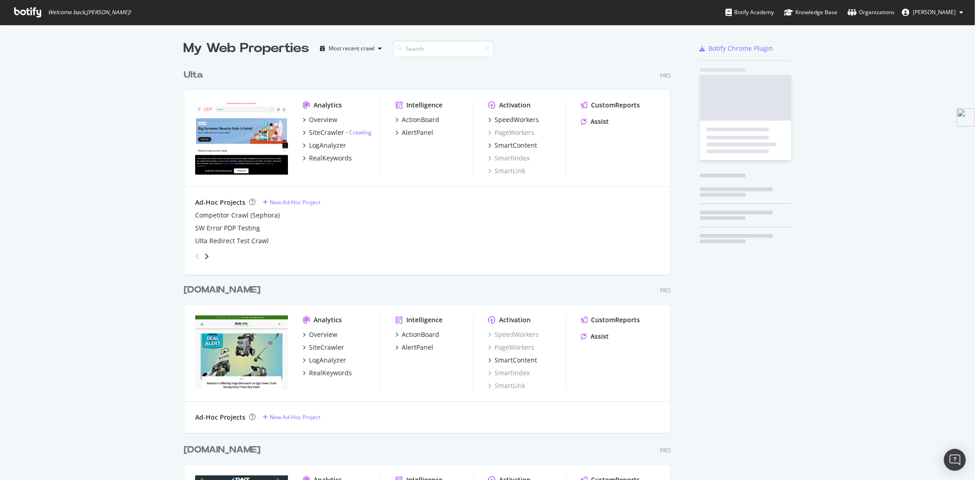
scroll to position [2031, 486]
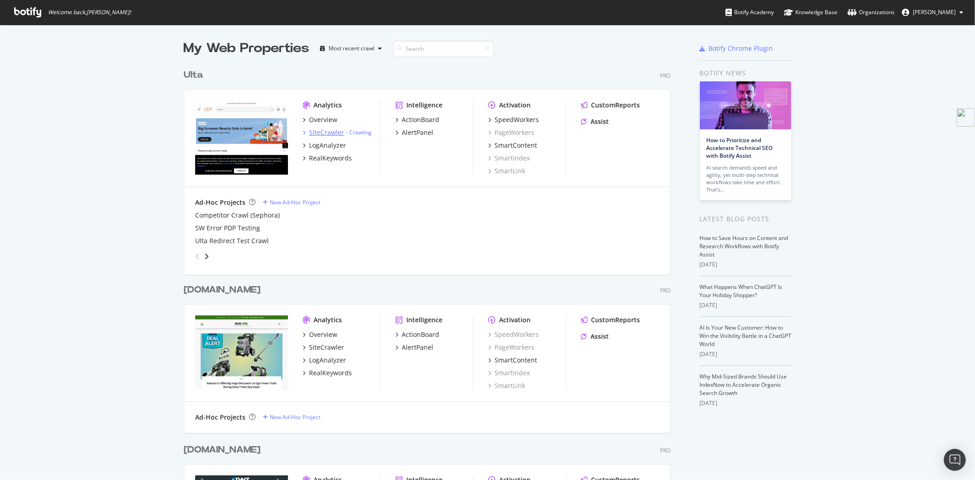
click at [333, 129] on div "SiteCrawler" at bounding box center [326, 132] width 35 height 9
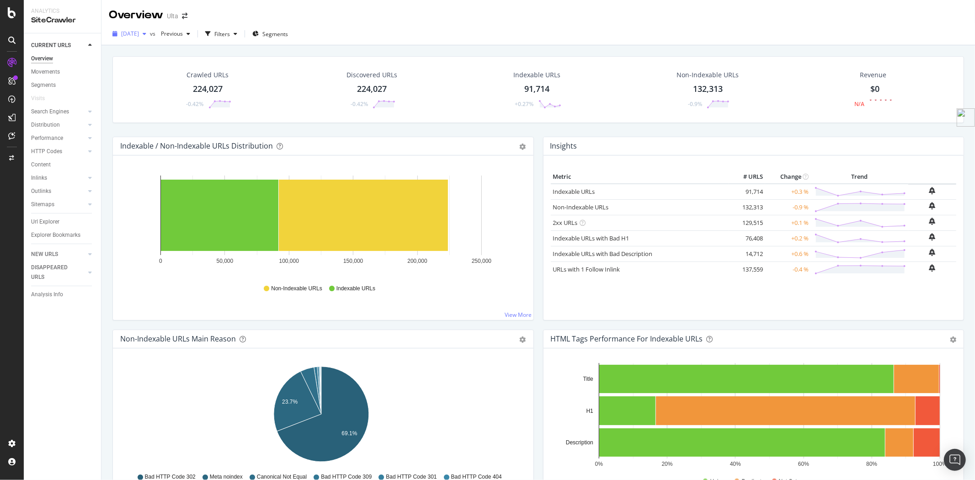
click at [150, 31] on div "button" at bounding box center [144, 33] width 11 height 5
click at [678, 29] on div "2025 Sep. 10th vs Previous Filters Segments" at bounding box center [538, 36] width 874 height 18
click at [139, 34] on span "[DATE]" at bounding box center [130, 34] width 18 height 8
click at [150, 34] on div "button" at bounding box center [144, 33] width 11 height 5
click at [53, 98] on div "SiteCrawler" at bounding box center [50, 100] width 32 height 9
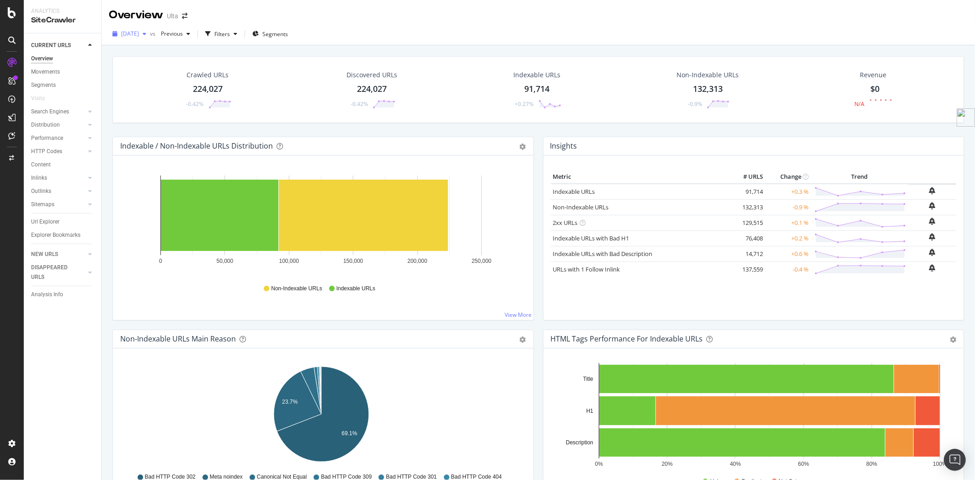
click at [148, 29] on div "2025 Sep. 10th" at bounding box center [129, 34] width 41 height 14
click at [48, 293] on div "Analysis Info" at bounding box center [47, 295] width 32 height 10
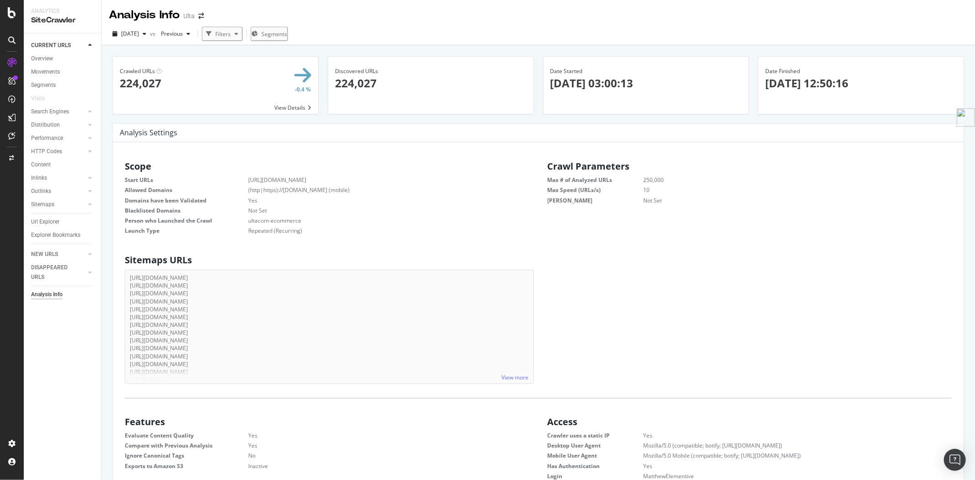
scroll to position [138, 396]
click at [49, 97] on div "SiteCrawler" at bounding box center [50, 100] width 32 height 9
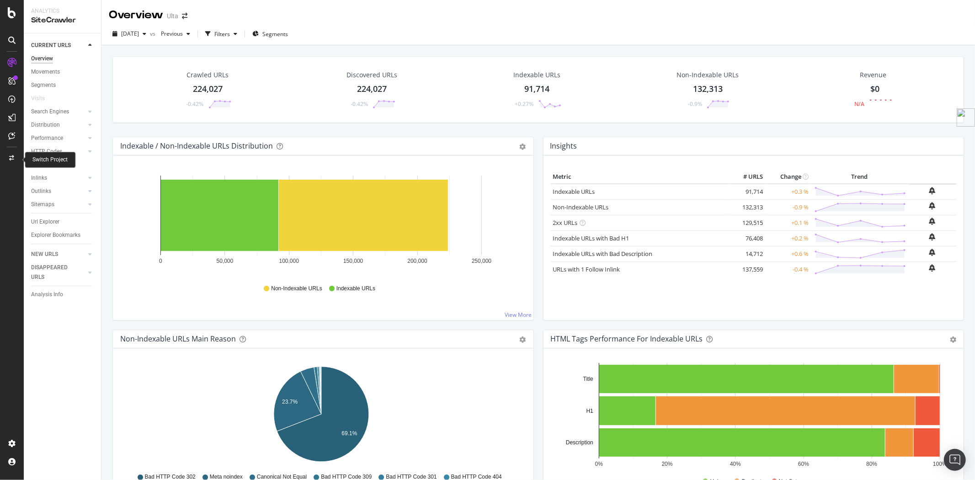
click at [6, 161] on div at bounding box center [12, 158] width 22 height 15
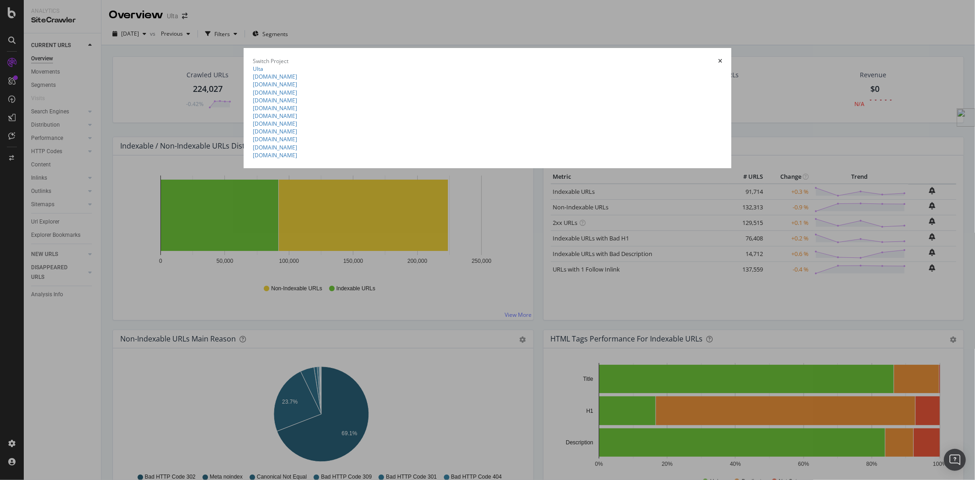
click at [253, 66] on summary "Ulta" at bounding box center [488, 69] width 470 height 8
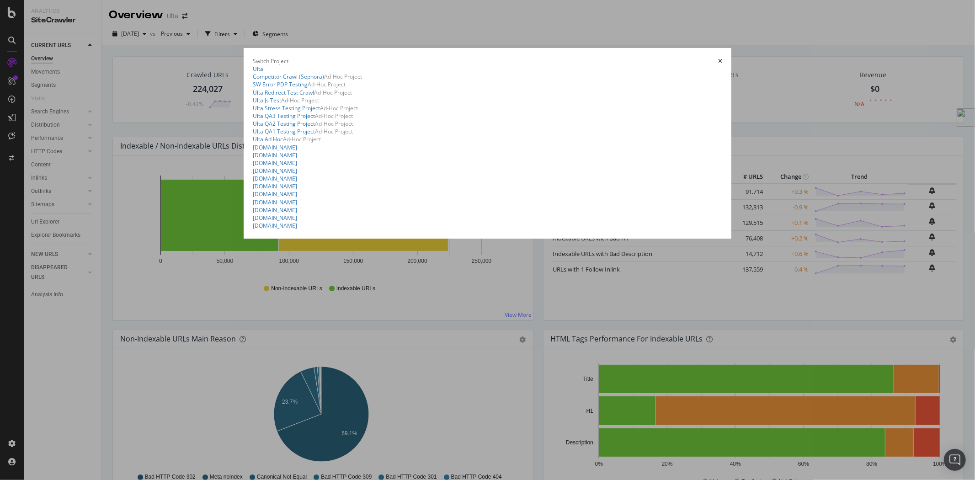
click at [253, 66] on summary "Ulta" at bounding box center [488, 69] width 470 height 8
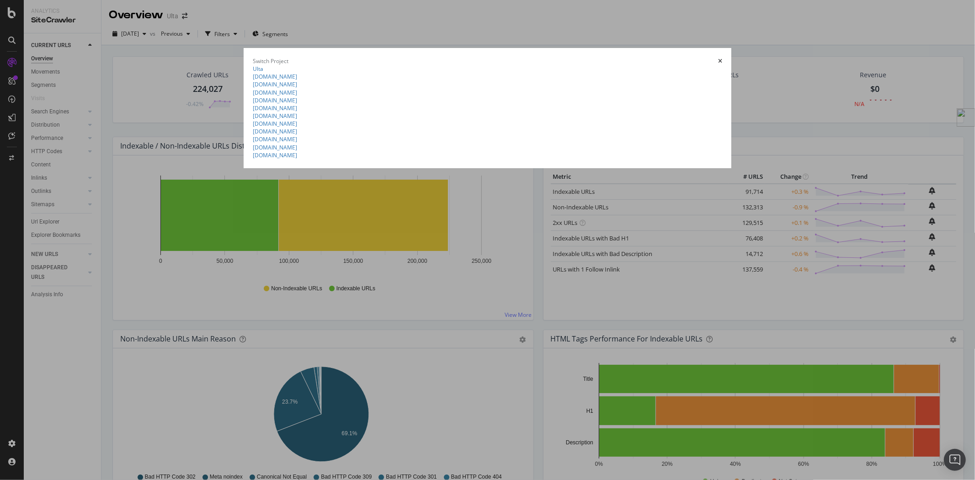
click at [722, 59] on icon "times" at bounding box center [720, 61] width 4 height 5
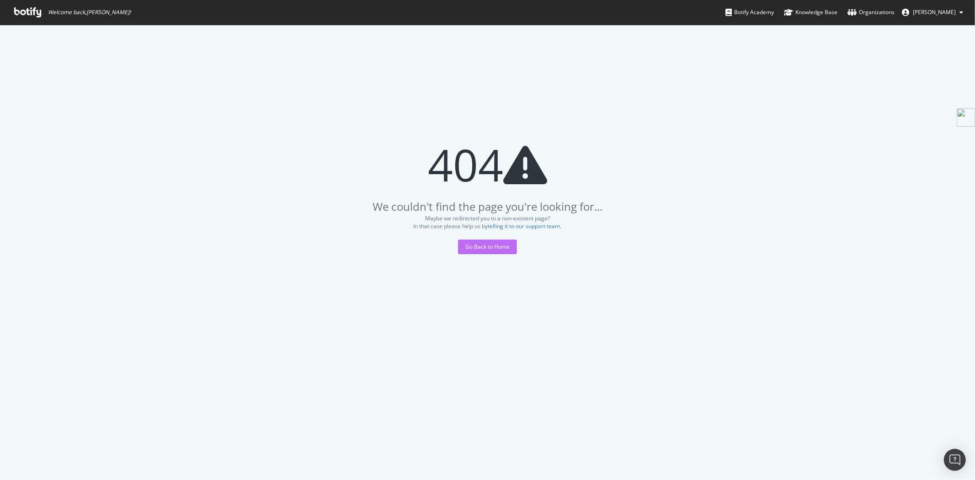
click at [491, 252] on div "We couldn't find the page you're looking for... Maybe we redirected you to a no…" at bounding box center [487, 336] width 975 height 288
click at [483, 245] on div "Go Back to Home" at bounding box center [487, 247] width 44 height 8
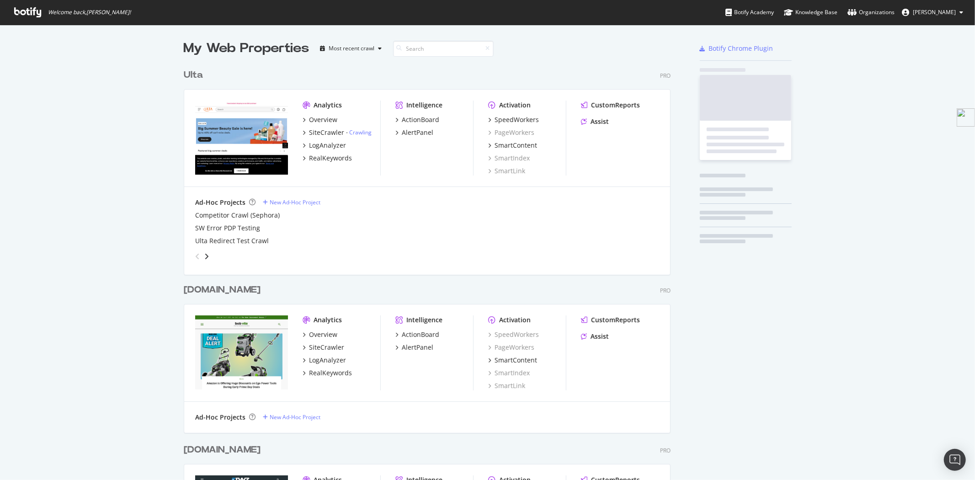
scroll to position [2031, 486]
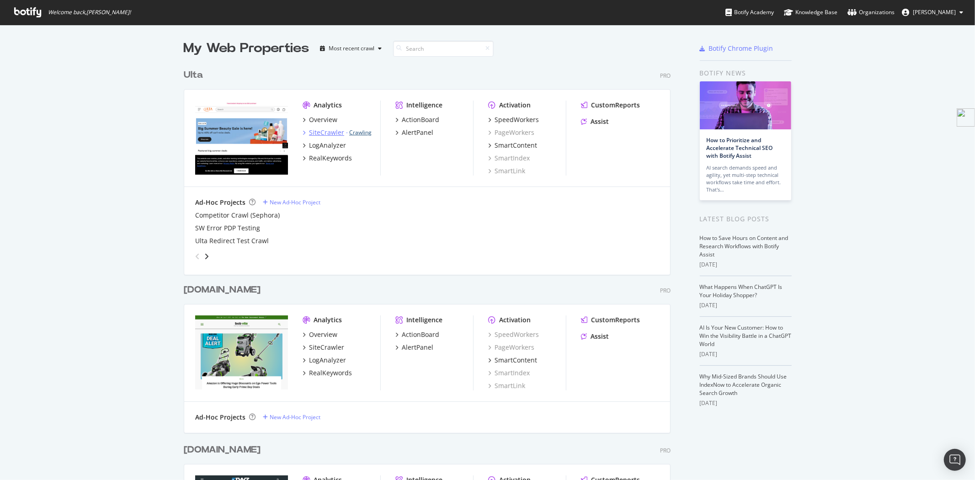
click at [360, 134] on link "Crawling" at bounding box center [360, 132] width 22 height 8
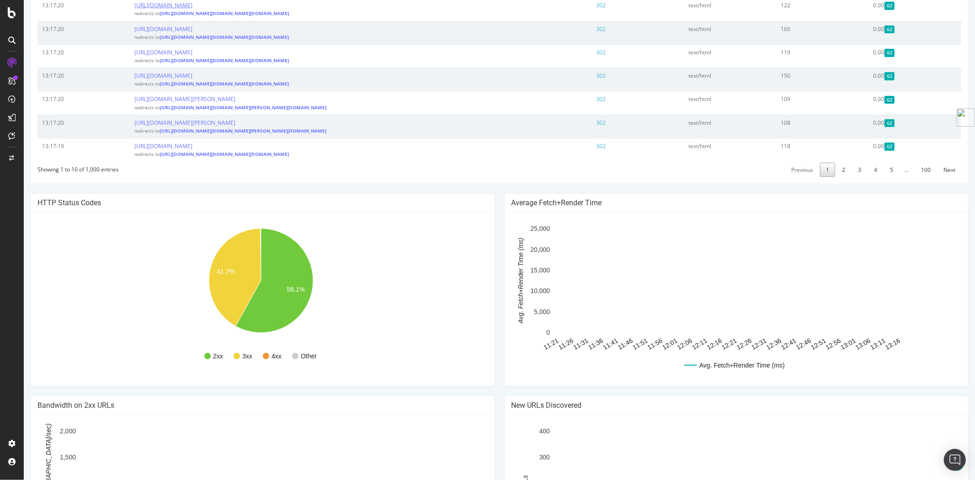
scroll to position [609, 0]
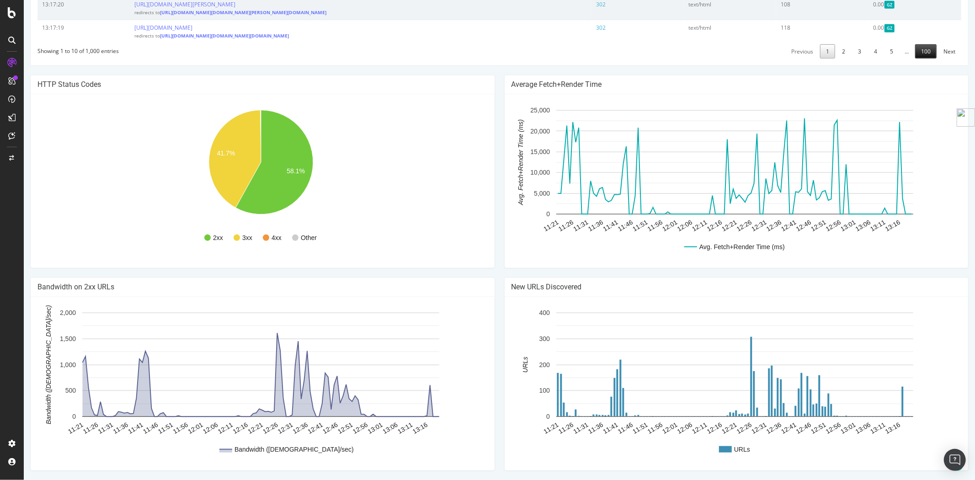
click at [922, 59] on link "100" at bounding box center [925, 51] width 21 height 14
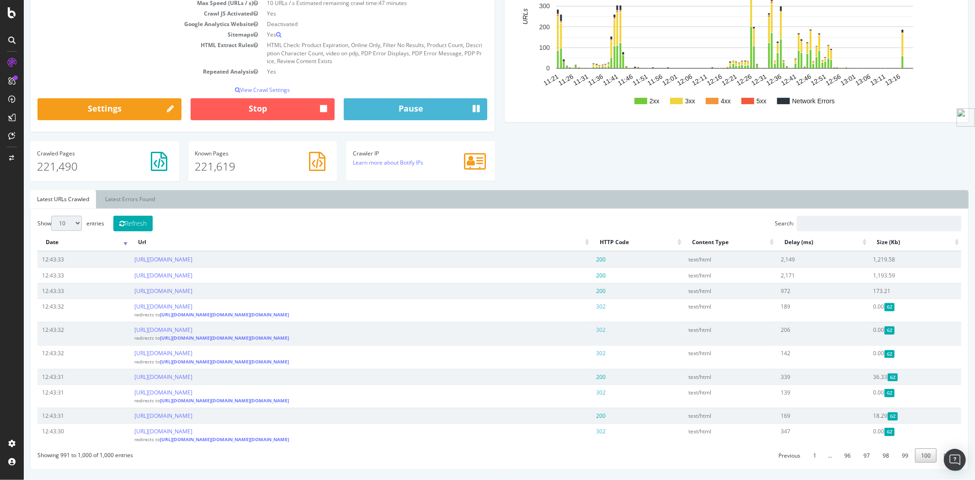
scroll to position [406, 0]
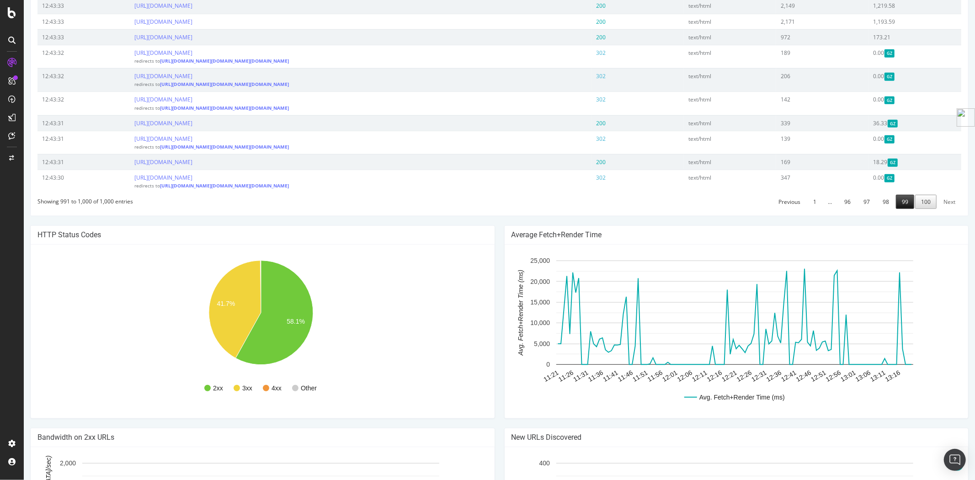
click at [898, 209] on link "99" at bounding box center [905, 202] width 18 height 14
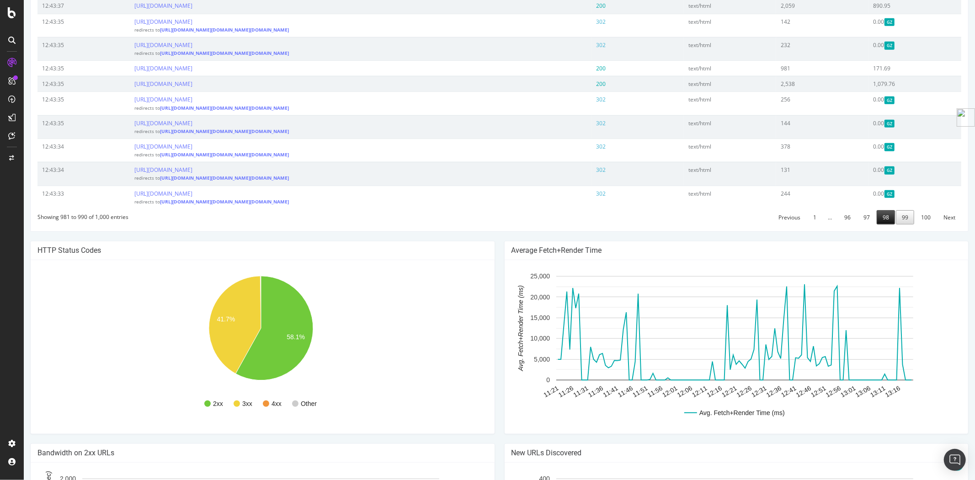
click at [876, 224] on link "98" at bounding box center [885, 217] width 18 height 14
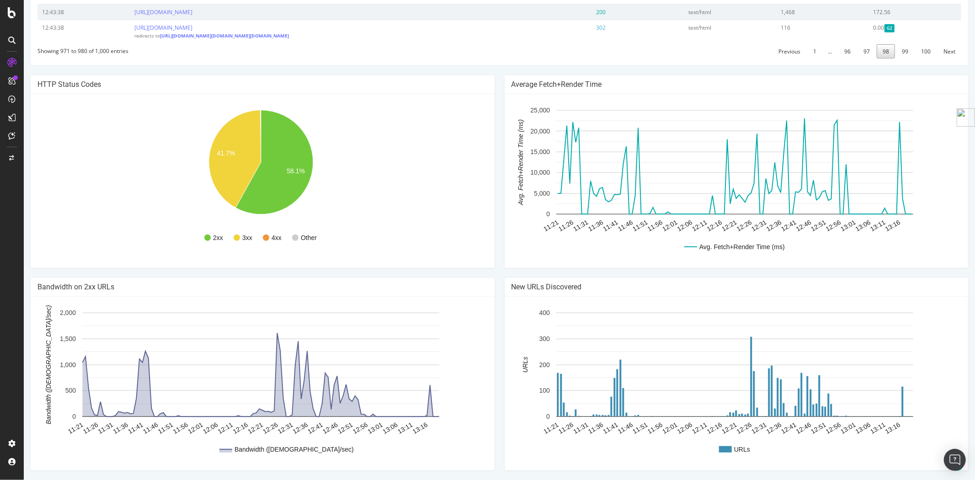
scroll to position [385, 0]
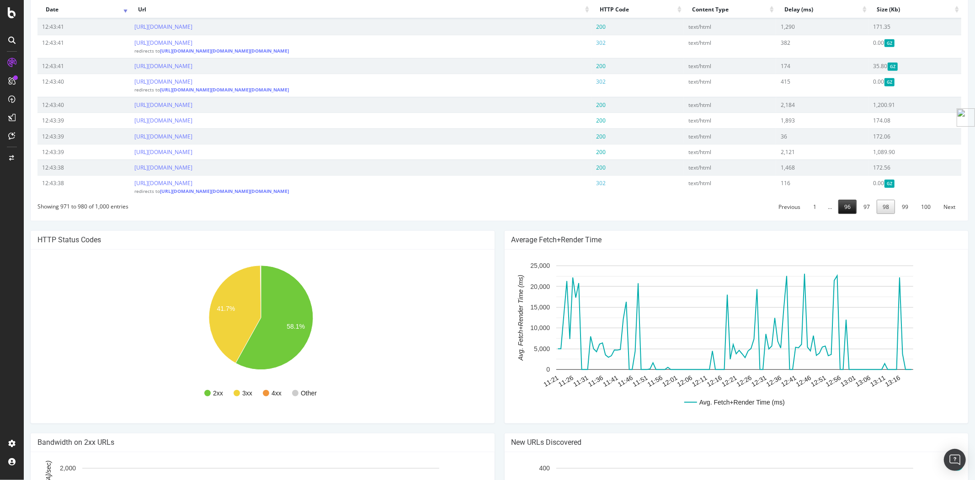
click at [843, 214] on link "96" at bounding box center [847, 207] width 18 height 14
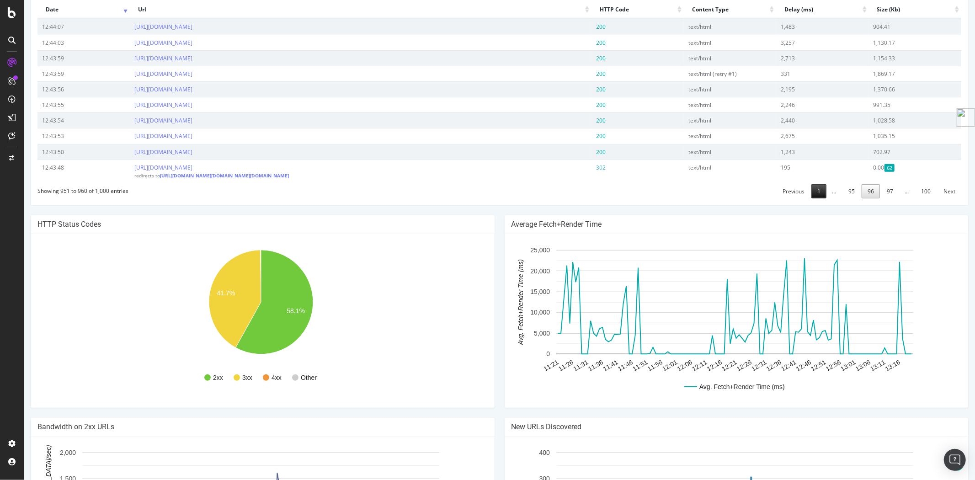
click at [811, 198] on link "1" at bounding box center [818, 191] width 15 height 14
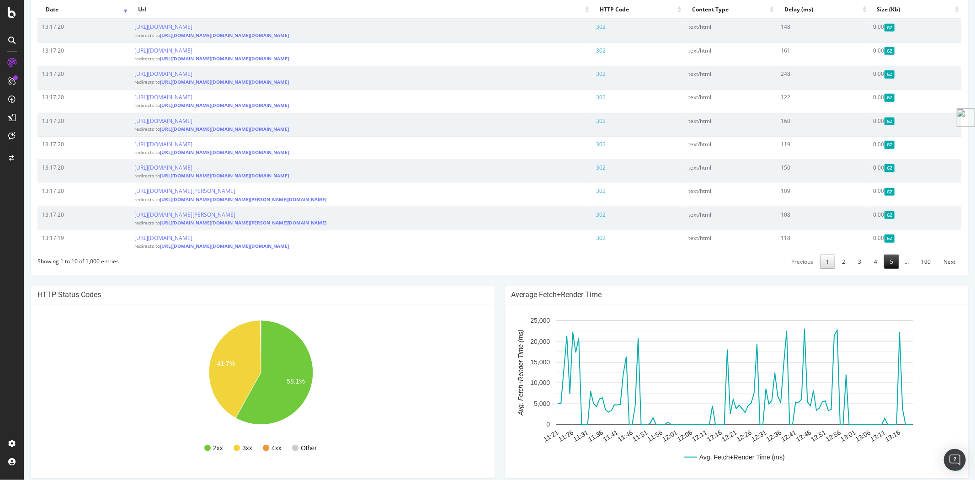
click at [885, 269] on link "5" at bounding box center [891, 262] width 15 height 14
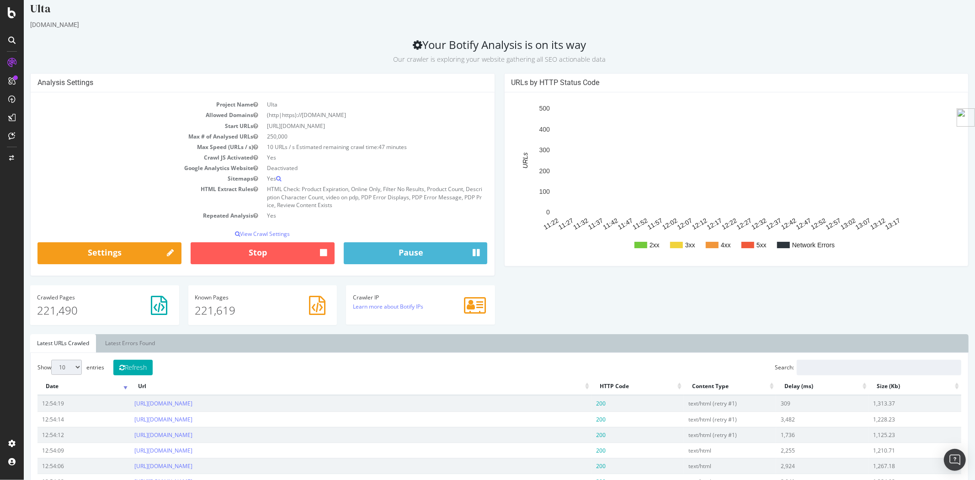
scroll to position [0, 0]
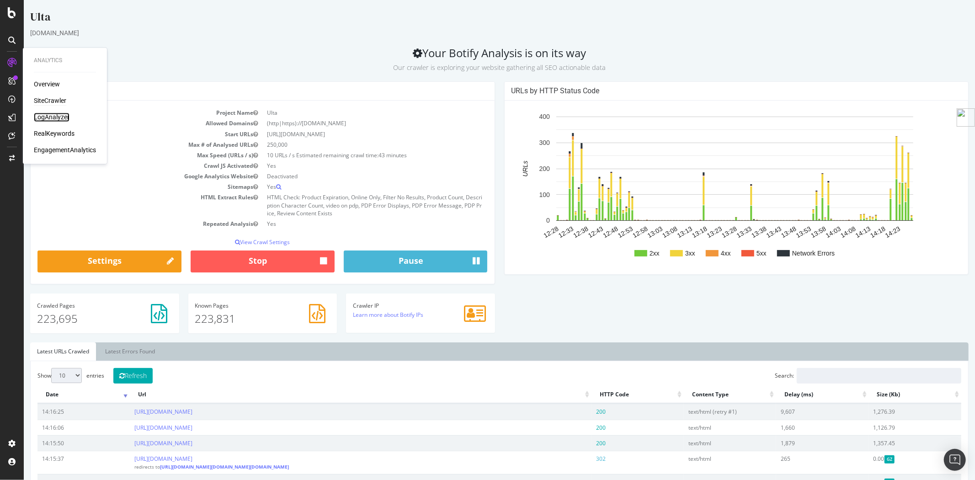
click at [56, 117] on div "LogAnalyzer" at bounding box center [52, 117] width 36 height 9
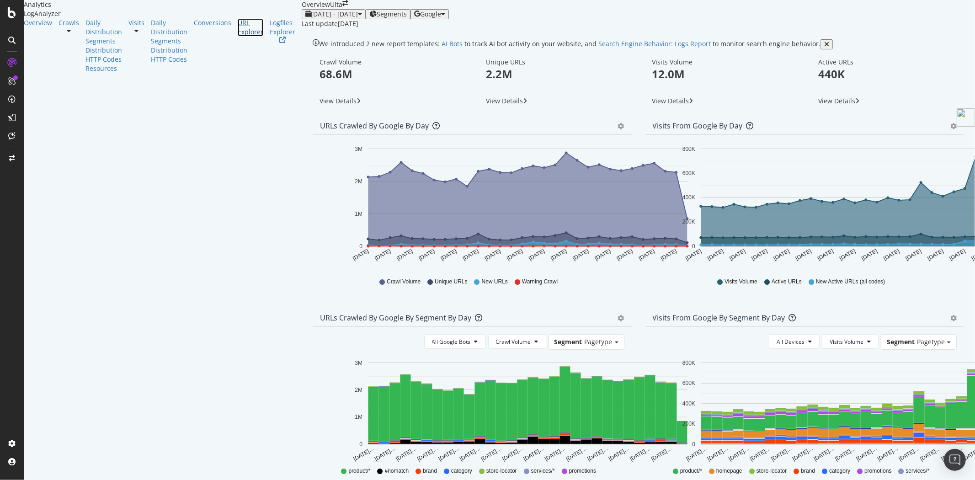
click at [238, 37] on div "URL Explorer" at bounding box center [251, 27] width 26 height 18
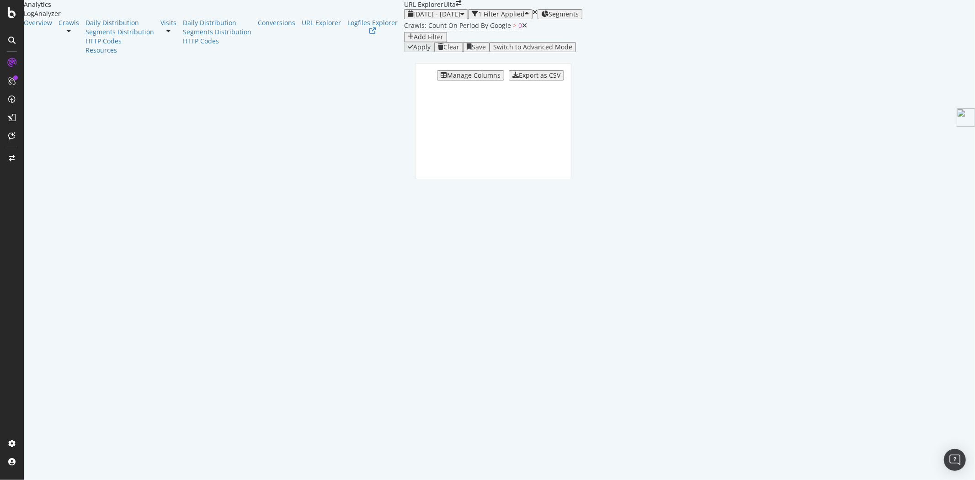
click at [414, 41] on div "Add Filter" at bounding box center [429, 36] width 30 height 7
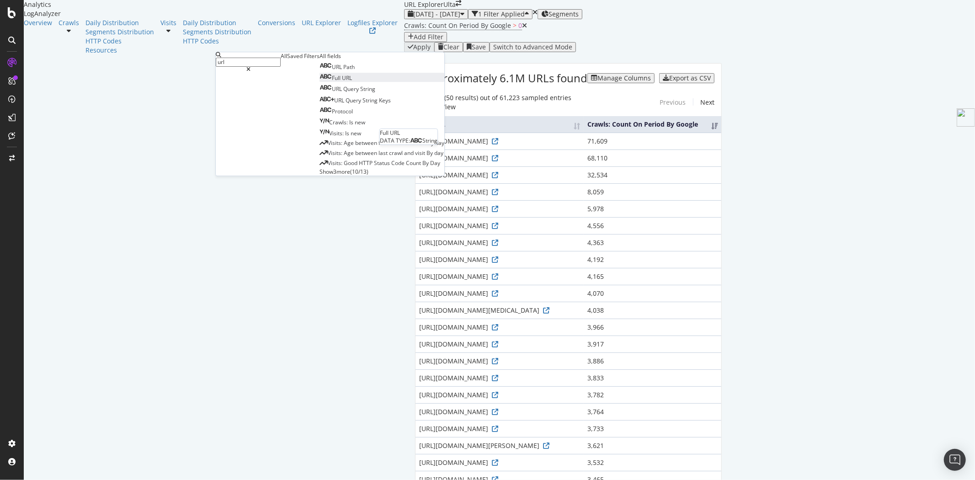
type input "url"
click at [342, 82] on span "URL" at bounding box center [347, 79] width 10 height 8
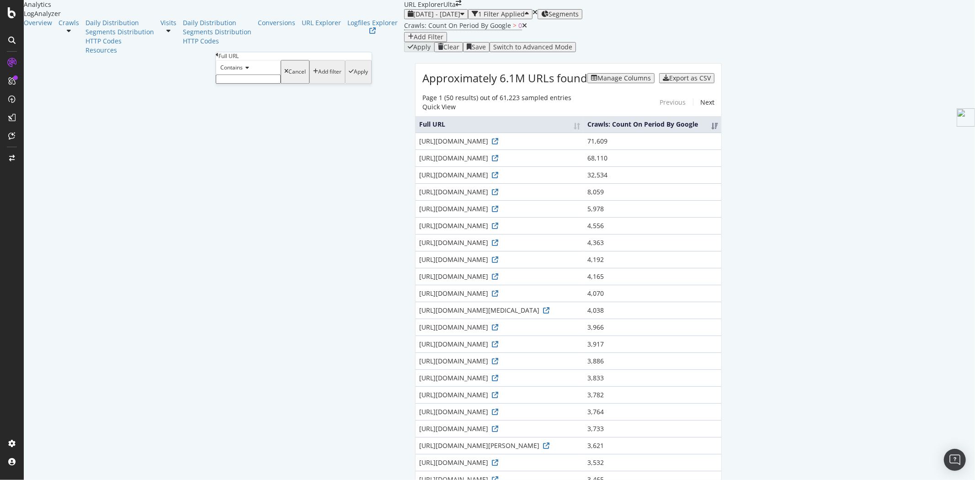
click at [255, 84] on input "text" at bounding box center [248, 79] width 65 height 9
paste input "/dxl/graphql"
type input "/dxl/graphql"
click at [354, 78] on div "Apply" at bounding box center [361, 74] width 14 height 6
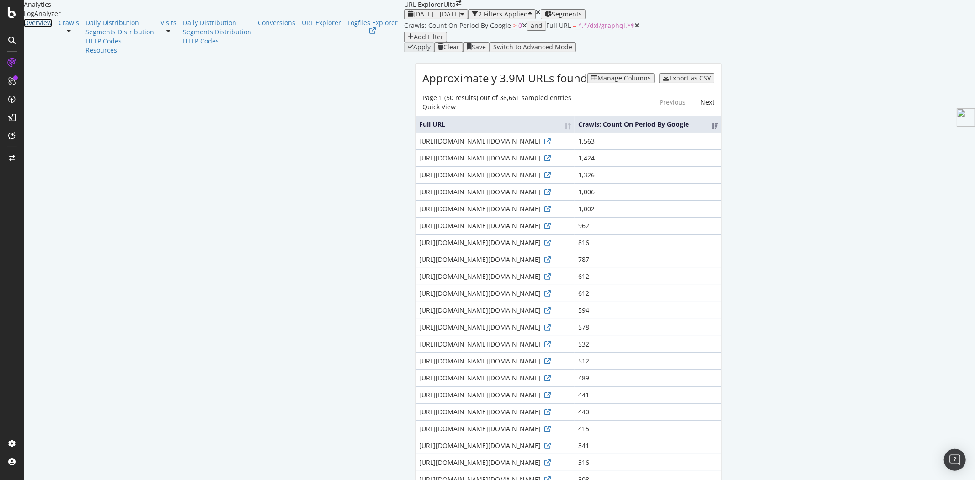
click at [37, 27] on div "Overview" at bounding box center [38, 22] width 28 height 9
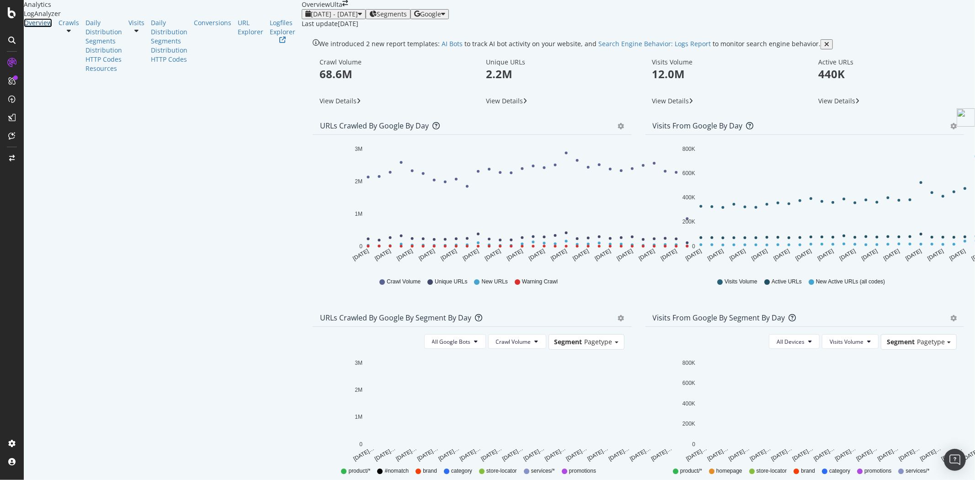
scroll to position [152, 0]
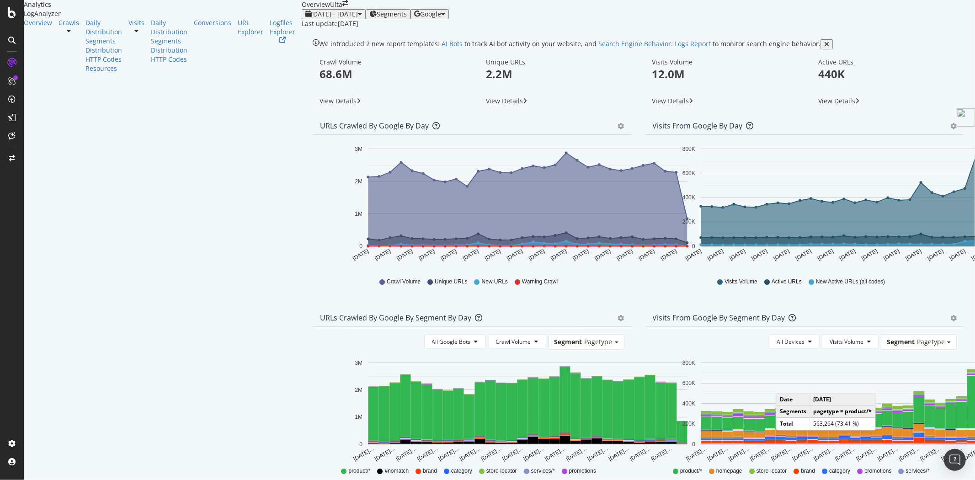
click at [975, 372] on rect "A chart." at bounding box center [982, 400] width 11 height 57
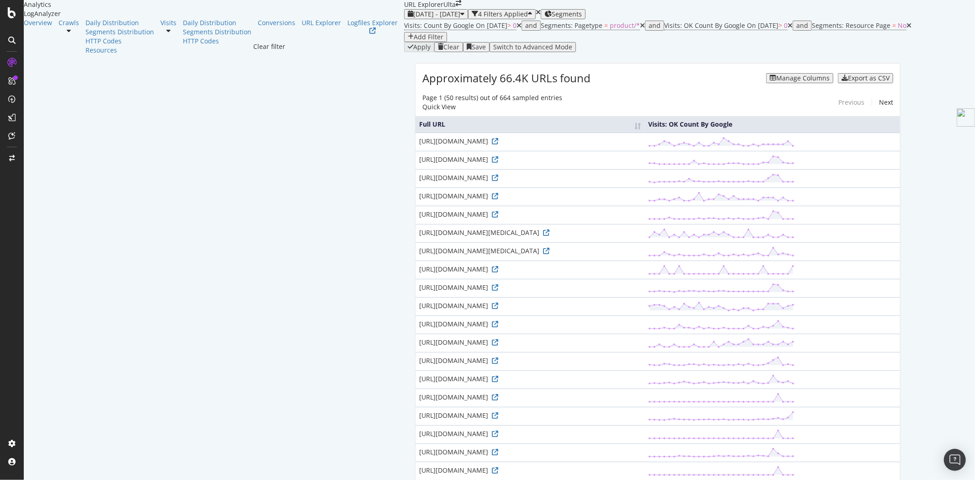
click at [536, 16] on icon "times" at bounding box center [538, 12] width 5 height 6
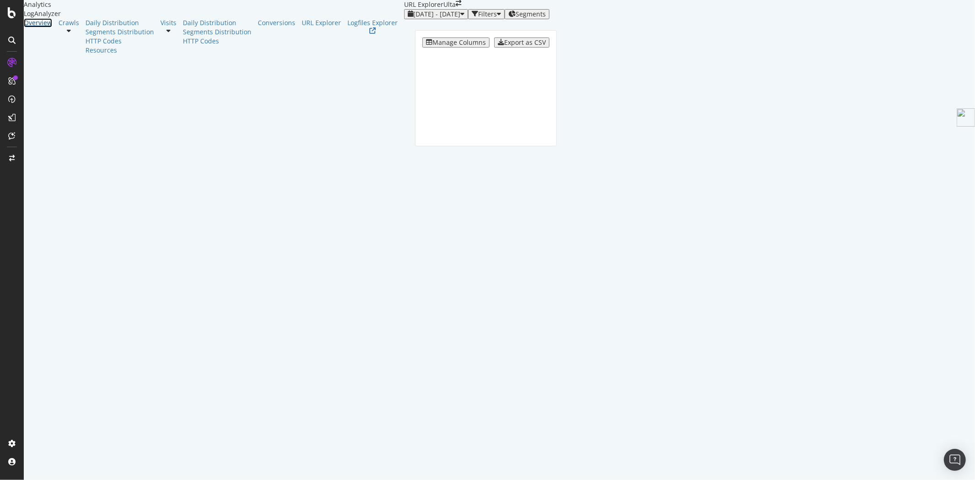
click at [40, 27] on div "Overview" at bounding box center [38, 22] width 28 height 9
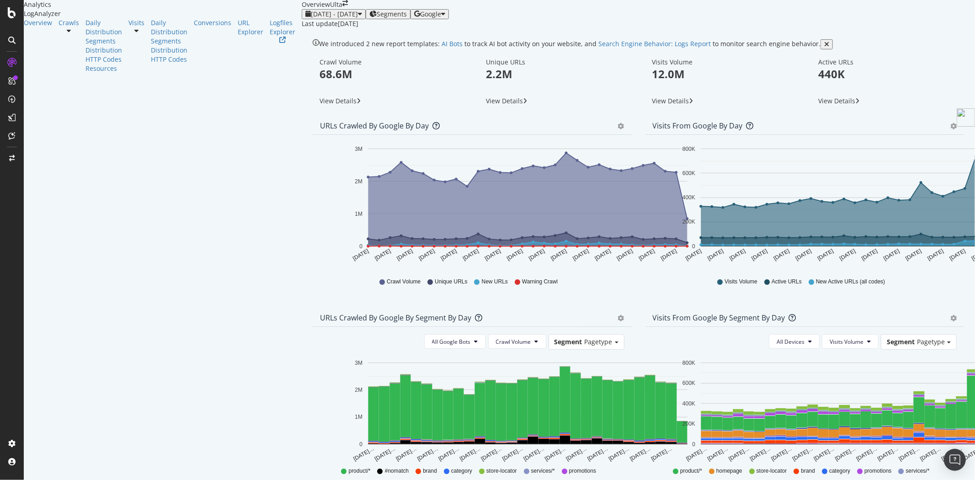
click at [445, 18] on div "Google" at bounding box center [429, 14] width 31 height 7
click at [950, 87] on span "OpenAI" at bounding box center [947, 86] width 34 height 8
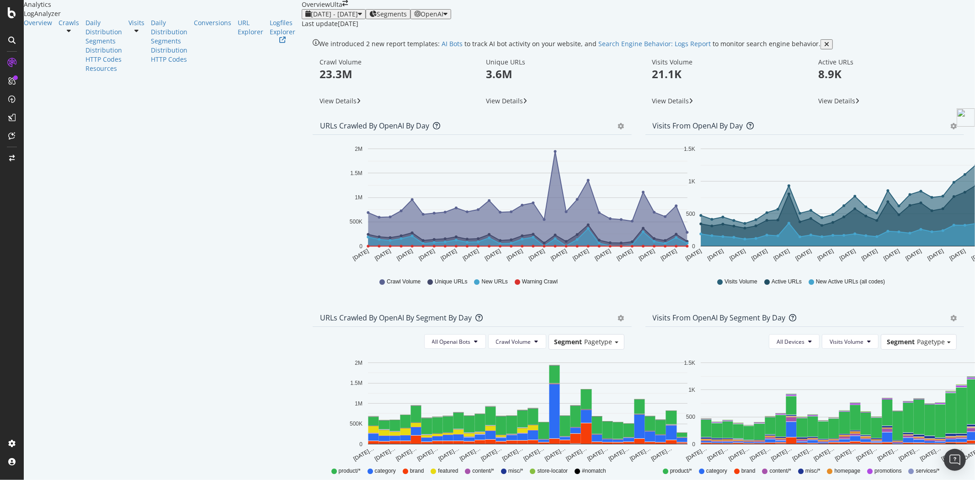
click at [443, 18] on span "OpenAI" at bounding box center [432, 14] width 23 height 9
click at [939, 106] on span "Other AI Bots" at bounding box center [946, 103] width 34 height 8
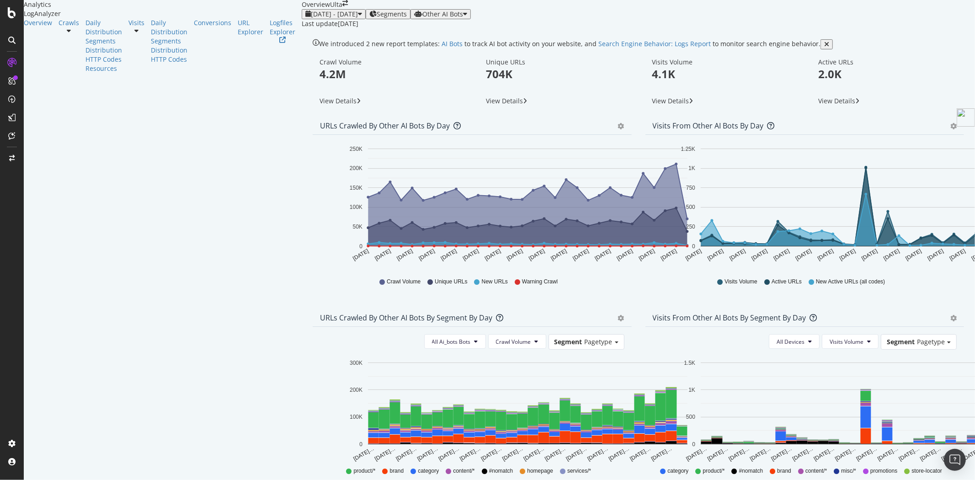
click at [463, 18] on span "Other AI Bots" at bounding box center [442, 14] width 41 height 9
click at [939, 56] on span "Google" at bounding box center [941, 52] width 36 height 8
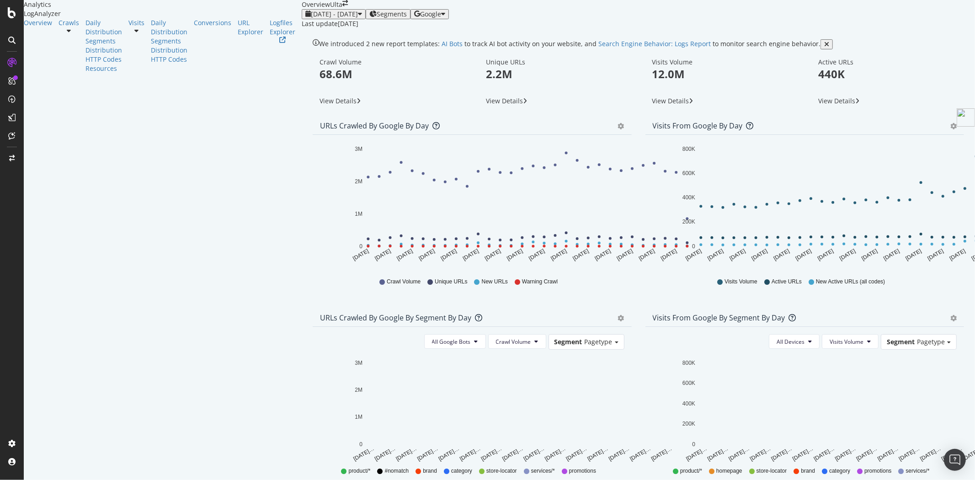
scroll to position [282, 0]
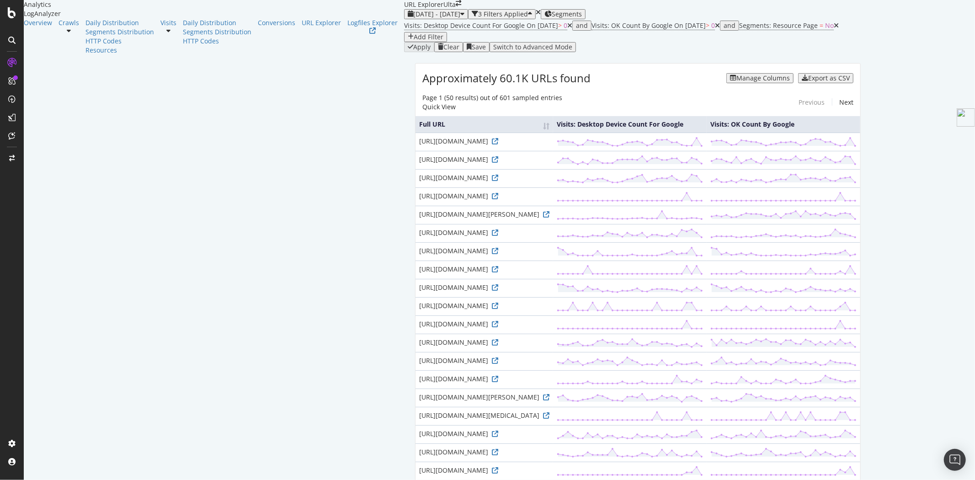
scroll to position [667, 0]
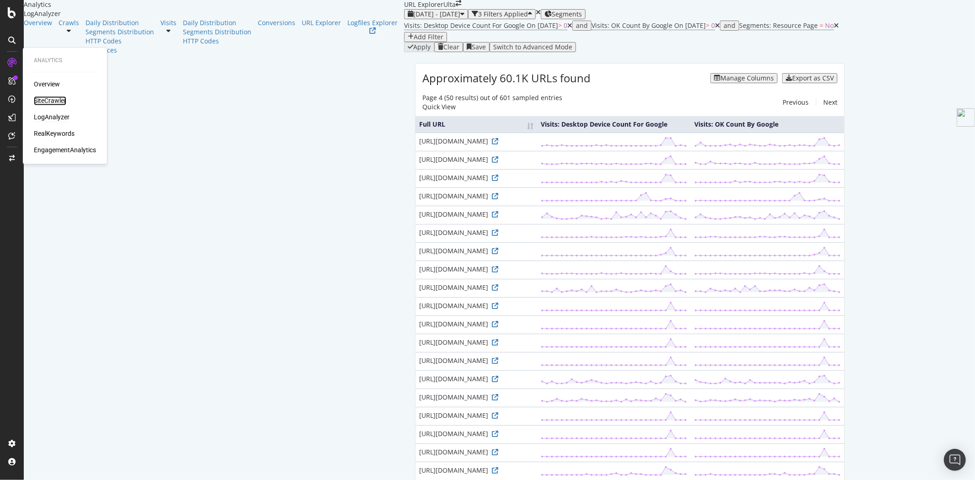
click at [52, 97] on div "SiteCrawler" at bounding box center [50, 100] width 32 height 9
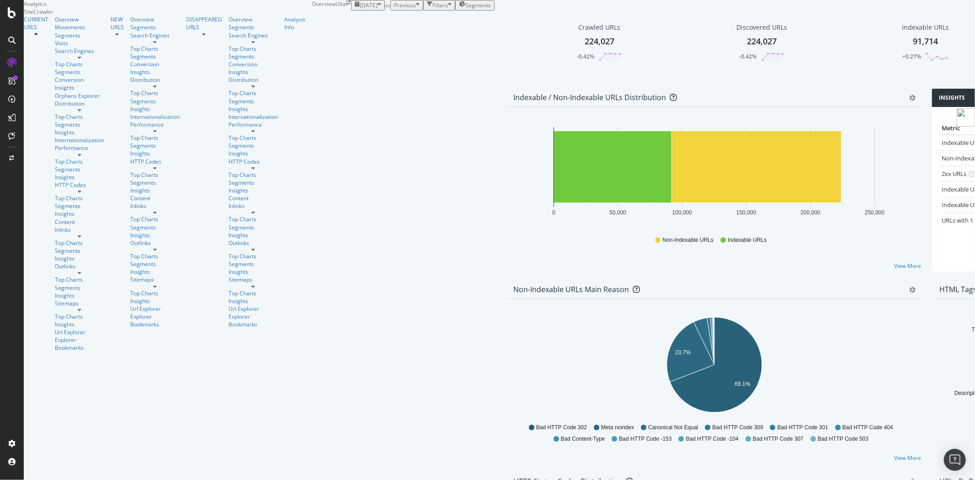
click at [378, 9] on icon "button" at bounding box center [380, 5] width 4 height 8
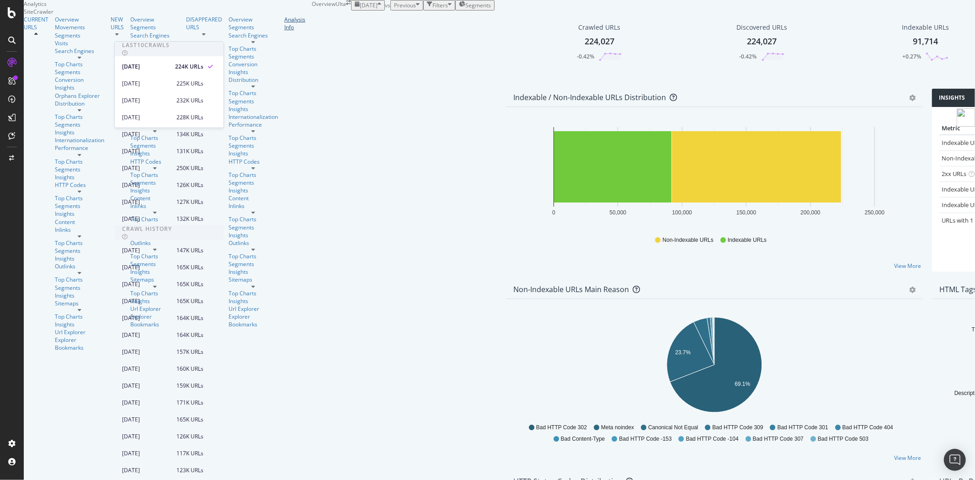
click at [284, 31] on div "Analysis Info" at bounding box center [294, 24] width 21 height 16
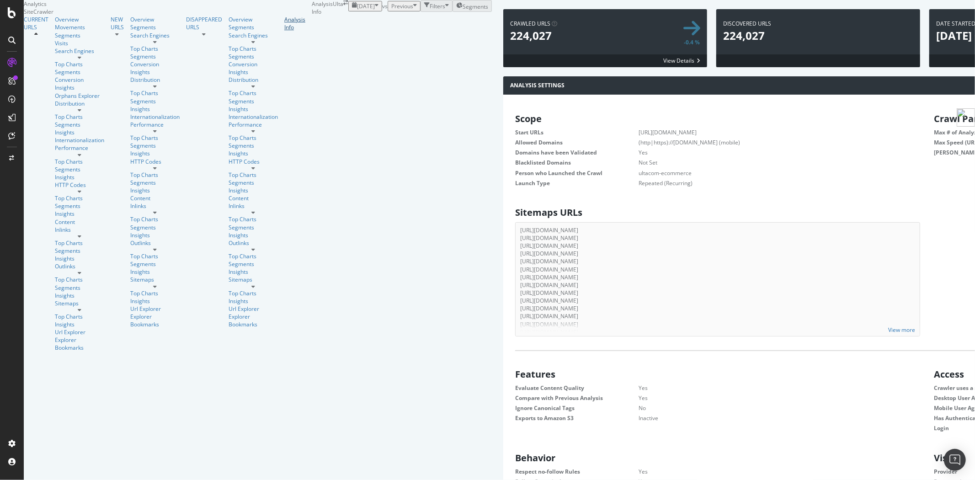
scroll to position [138, 396]
click at [357, 10] on span "2025 Sep. 10th" at bounding box center [366, 6] width 18 height 8
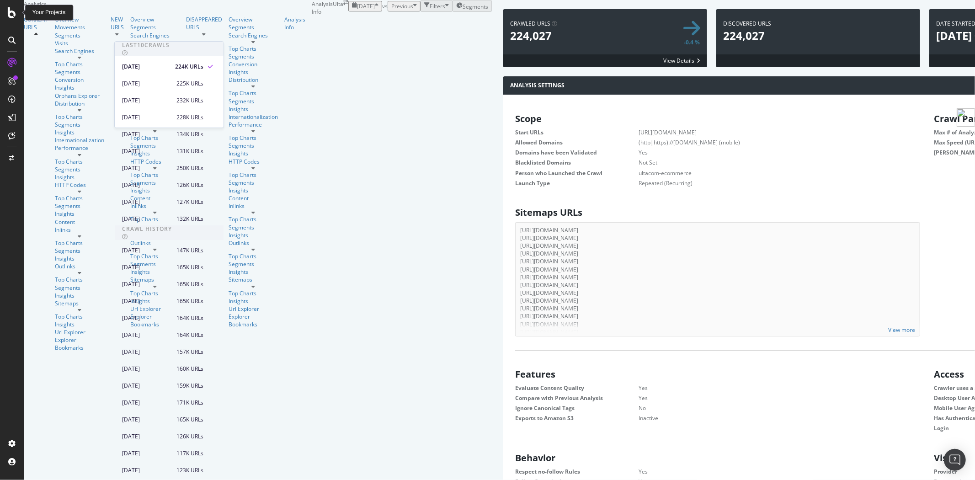
click at [12, 12] on icon at bounding box center [12, 12] width 8 height 11
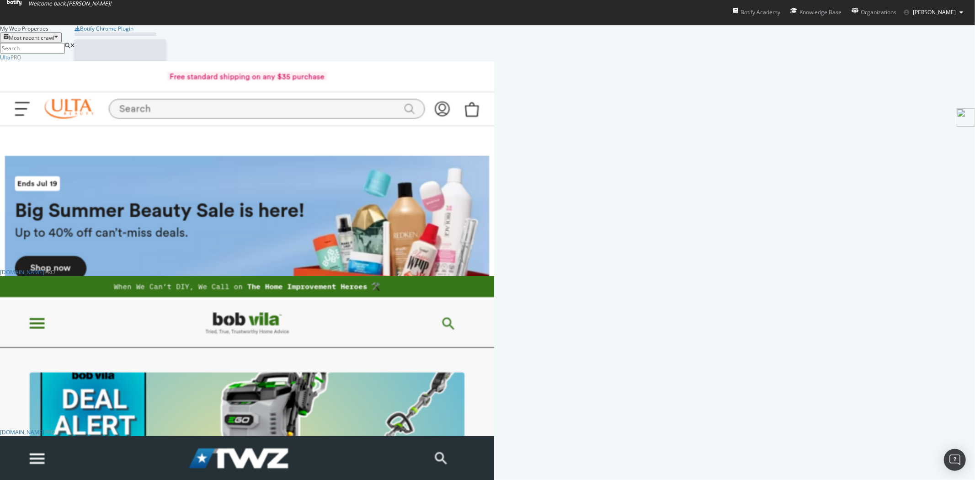
scroll to position [472, 960]
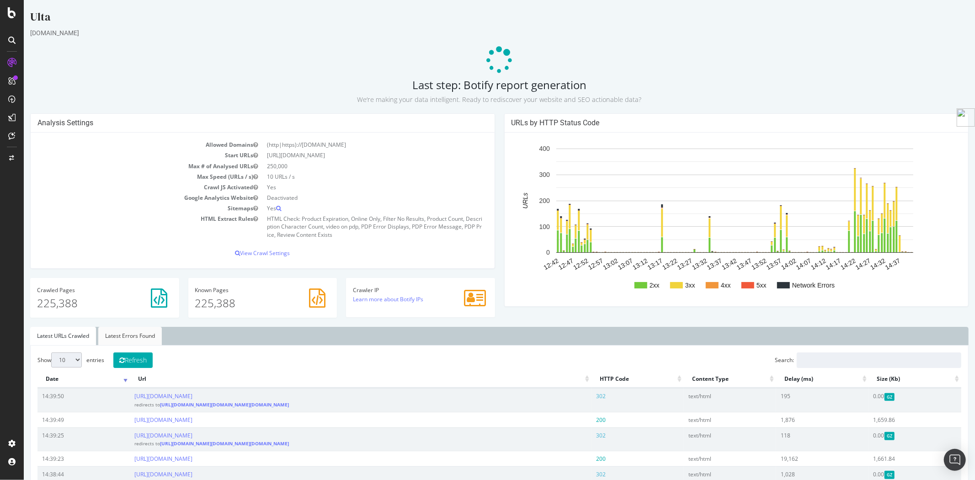
click at [123, 330] on link "Latest Errors Found" at bounding box center [130, 336] width 64 height 18
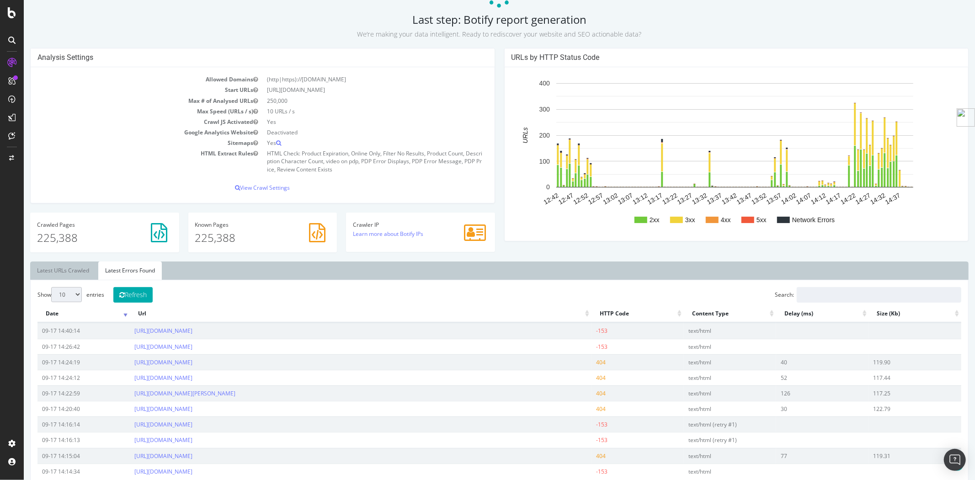
scroll to position [152, 0]
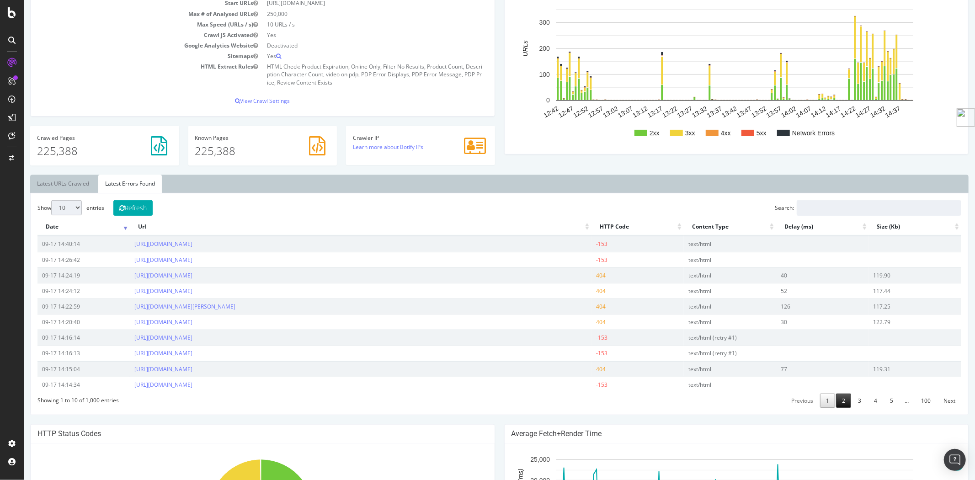
click at [836, 402] on link "2" at bounding box center [843, 401] width 15 height 14
click at [852, 400] on link "3" at bounding box center [859, 401] width 15 height 14
click at [868, 399] on link "4" at bounding box center [875, 401] width 15 height 14
click at [884, 400] on link "5" at bounding box center [891, 401] width 15 height 14
drag, startPoint x: 265, startPoint y: 342, endPoint x: 132, endPoint y: 343, distance: 132.6
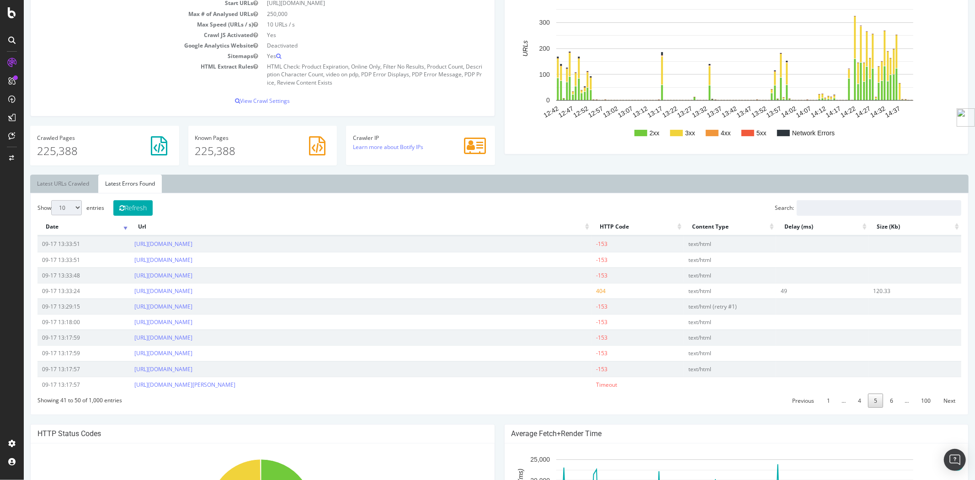
click at [132, 343] on td "https://www.ulta.com/shop/skin-care/all?page=14" at bounding box center [359, 338] width 461 height 16
copy link "https://www.ulta.com/shop/skin-care/all?page=14"
click at [884, 401] on link "6" at bounding box center [891, 401] width 15 height 14
click at [870, 405] on link "6" at bounding box center [875, 401] width 15 height 14
click at [854, 403] on link "5" at bounding box center [859, 401] width 15 height 14
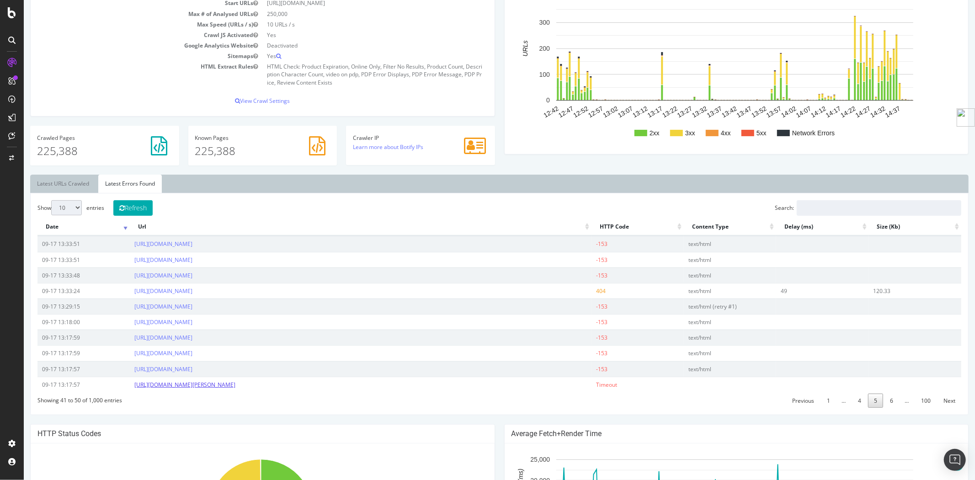
click at [235, 386] on link "https://www.ulta.com/cgi-bin/browse-edgar?action=getcompany&CIK=0001403568" at bounding box center [184, 385] width 101 height 8
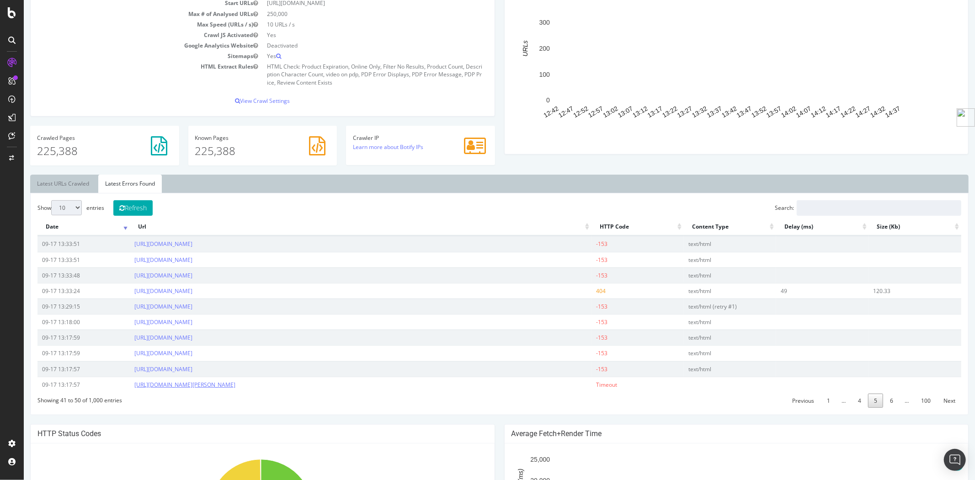
drag, startPoint x: 367, startPoint y: 387, endPoint x: 138, endPoint y: 382, distance: 229.1
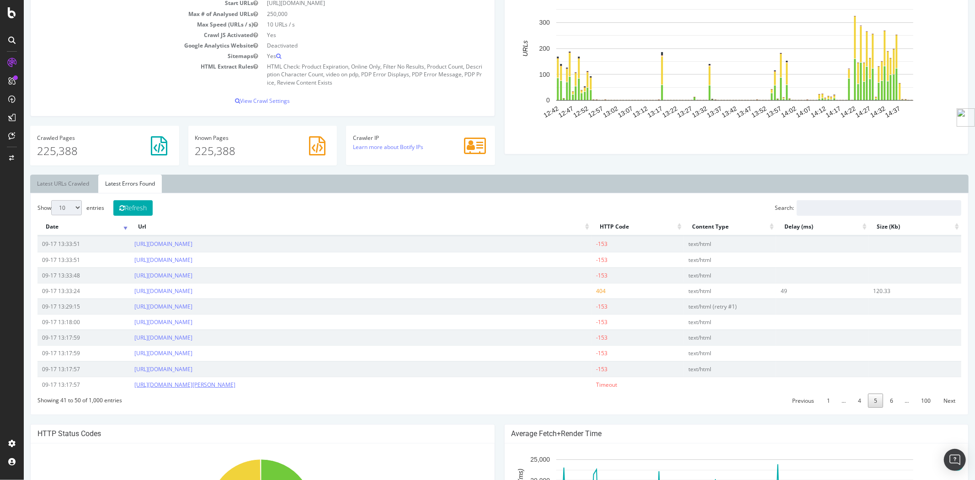
click at [133, 387] on td "https://www.ulta.com/cgi-bin/browse-edgar?action=getcompany&CIK=0001403568" at bounding box center [359, 385] width 461 height 16
click at [884, 403] on link "6" at bounding box center [891, 401] width 15 height 14
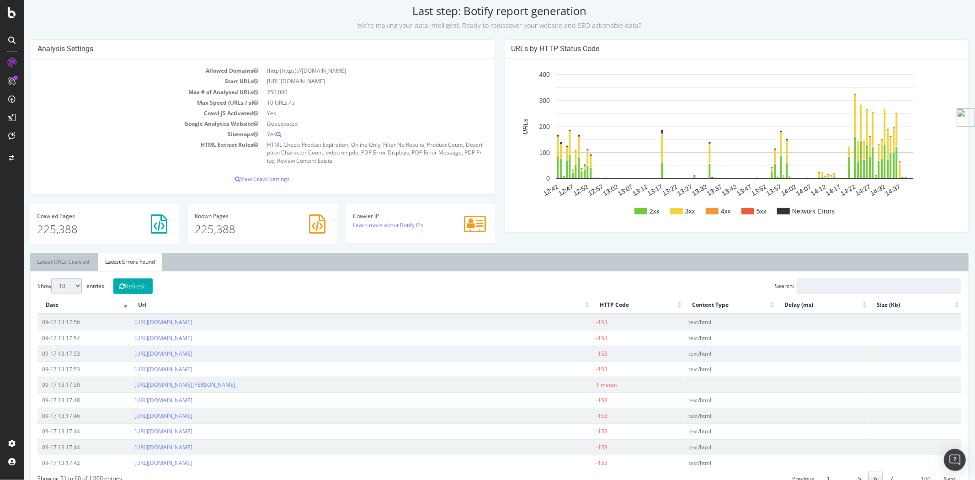
scroll to position [0, 0]
